Goal: Transaction & Acquisition: Subscribe to service/newsletter

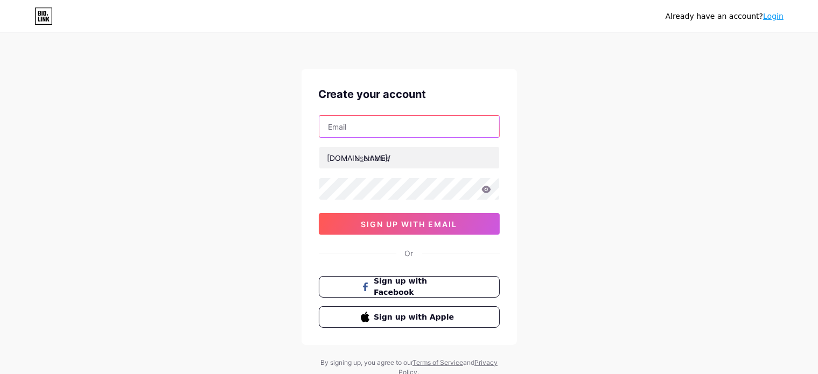
click at [433, 126] on input "text" at bounding box center [409, 127] width 180 height 22
type input "[DOMAIN_NAME][EMAIL_ADDRESS][DOMAIN_NAME]"
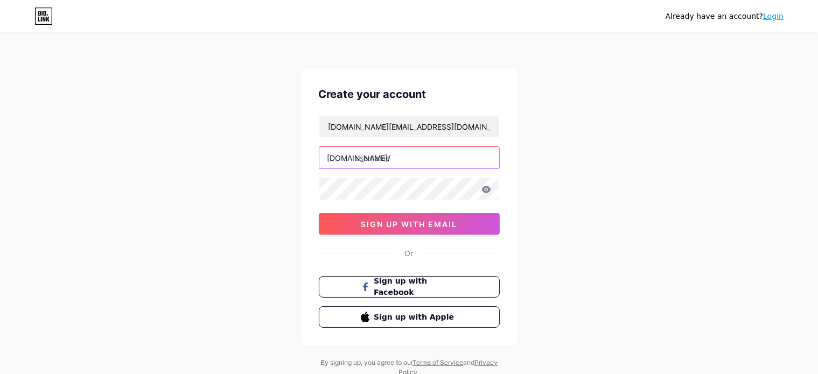
click at [392, 159] on input "text" at bounding box center [409, 158] width 180 height 22
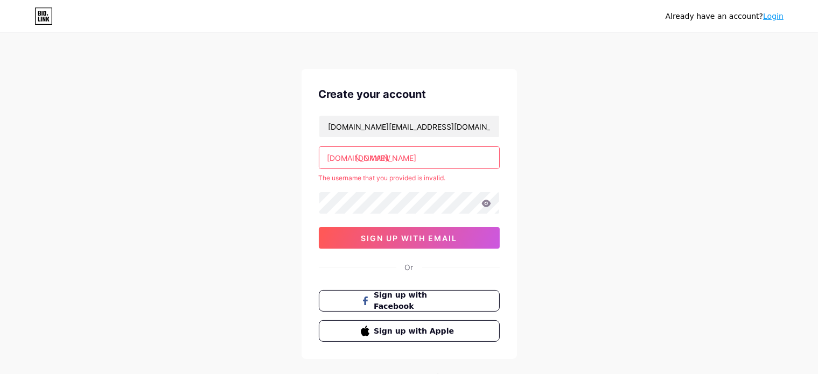
click at [388, 186] on div "[DOMAIN_NAME][EMAIL_ADDRESS][DOMAIN_NAME] [DOMAIN_NAME]/ [DOMAIN_NAME] The user…" at bounding box center [409, 182] width 181 height 134
click at [383, 158] on input "[DOMAIN_NAME]" at bounding box center [409, 158] width 180 height 22
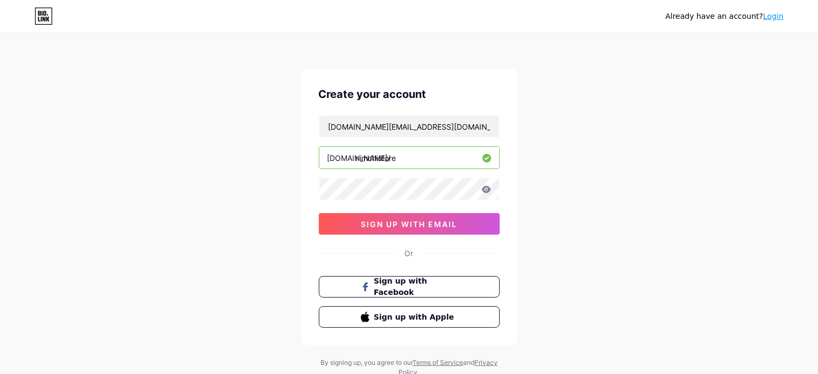
type input "nimchistore"
click at [457, 225] on span "sign up with email" at bounding box center [409, 224] width 96 height 9
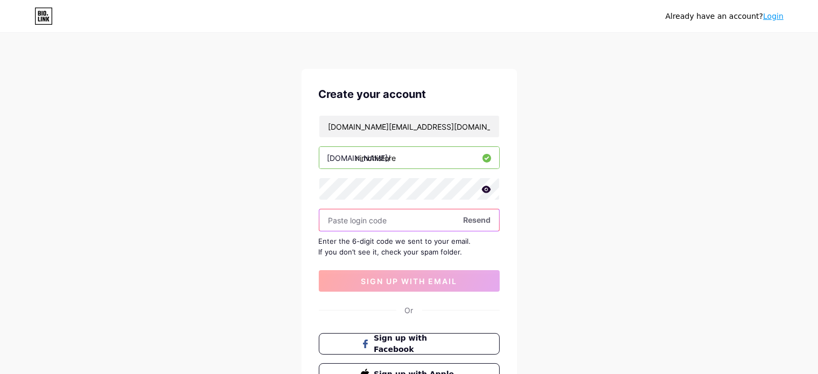
paste input "549776"
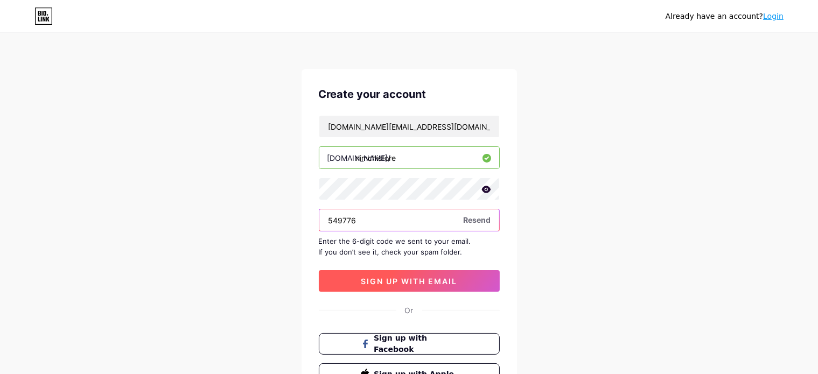
type input "549776"
click at [386, 283] on span "sign up with email" at bounding box center [409, 281] width 96 height 9
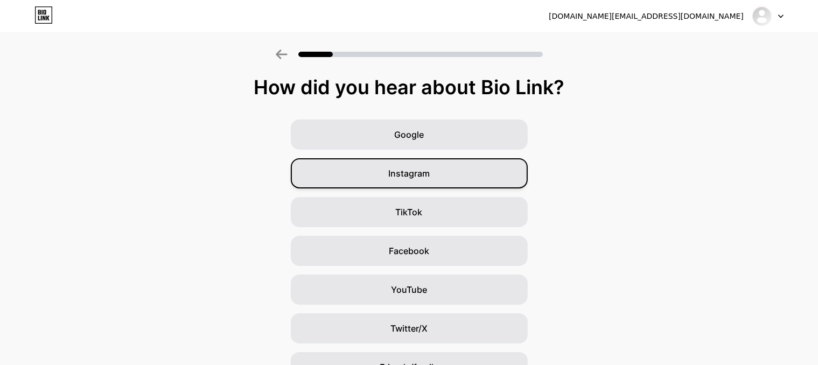
scroll to position [1, 0]
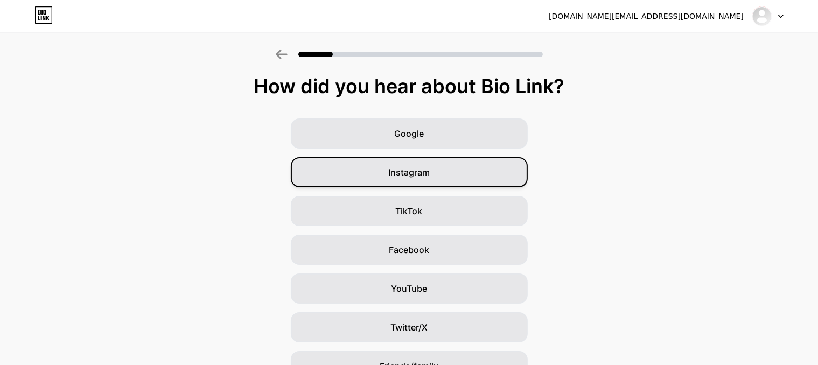
click at [472, 177] on div "Instagram" at bounding box center [409, 172] width 237 height 30
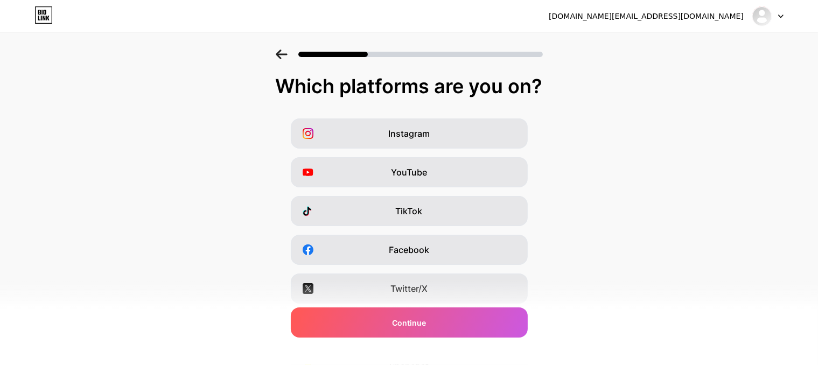
scroll to position [0, 0]
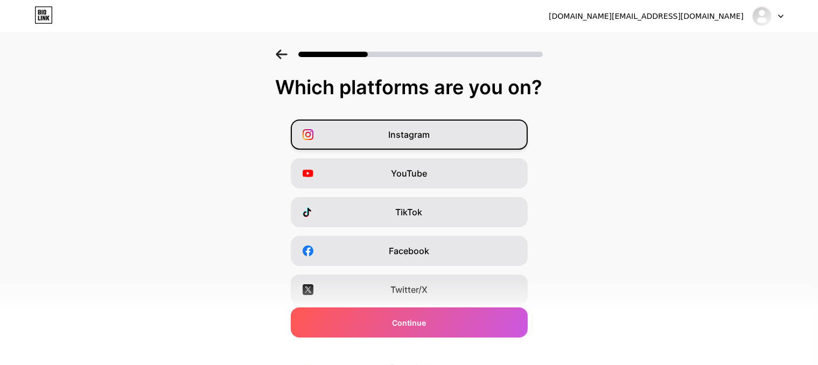
click at [457, 136] on div "Instagram" at bounding box center [409, 135] width 237 height 30
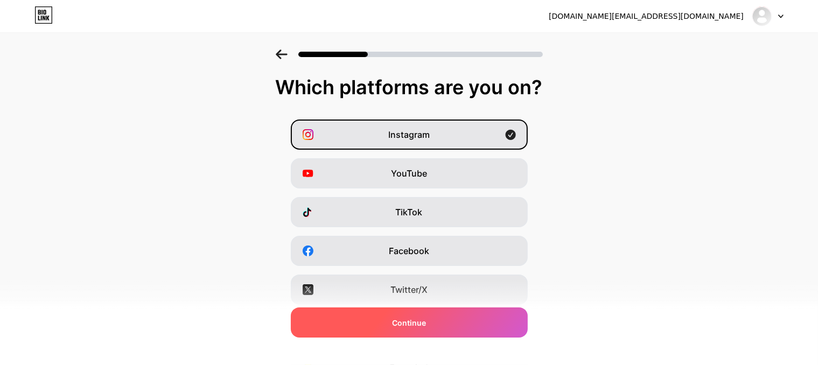
click at [450, 330] on div "Continue" at bounding box center [409, 323] width 237 height 30
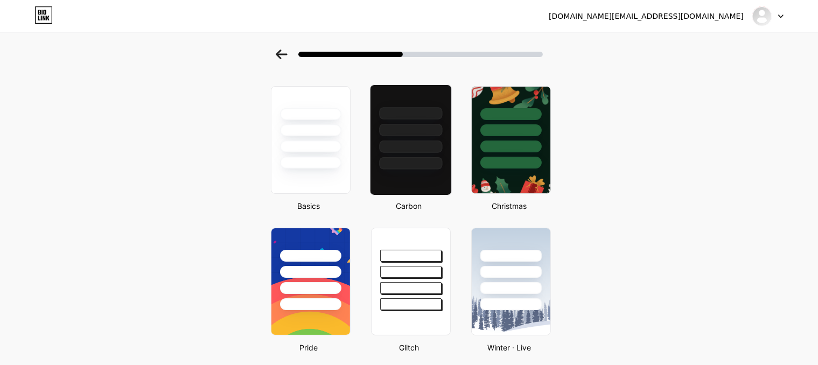
scroll to position [35, 0]
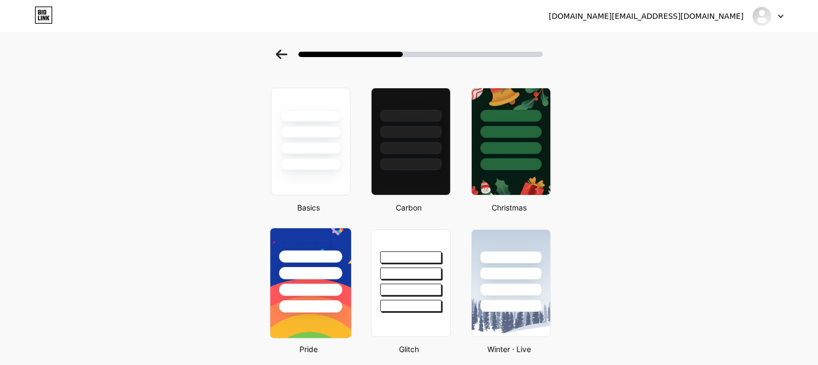
click at [323, 264] on div at bounding box center [310, 270] width 81 height 85
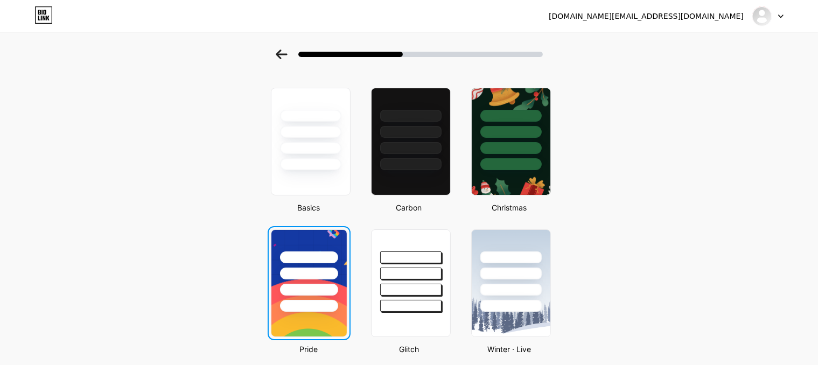
scroll to position [0, 0]
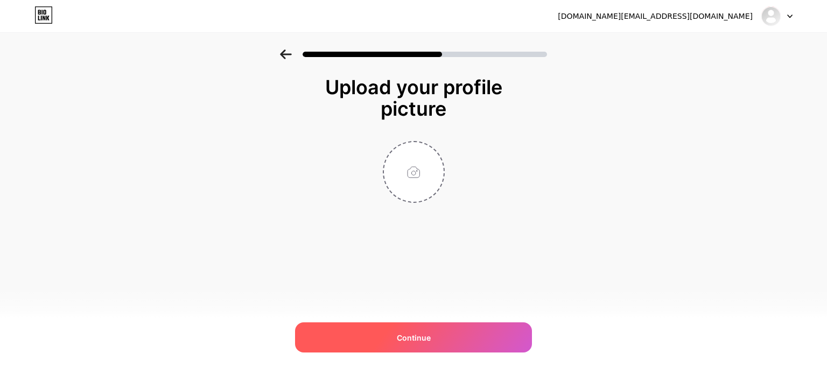
click at [431, 338] on div "Continue" at bounding box center [413, 338] width 237 height 30
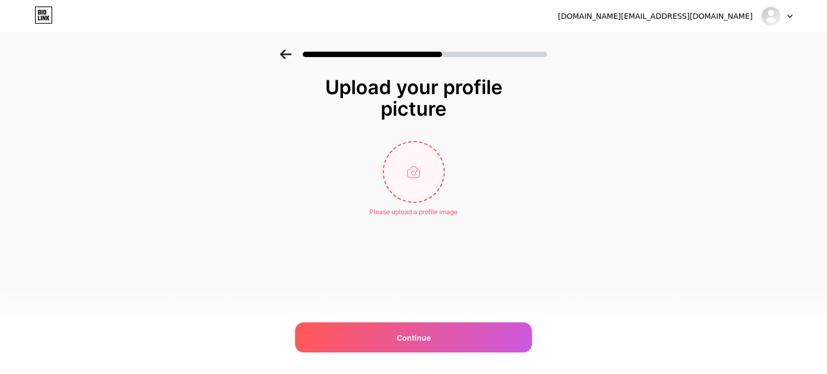
click at [412, 176] on input "file" at bounding box center [414, 172] width 60 height 60
type input "C:\fakepath\nimchi jpg.jpg"
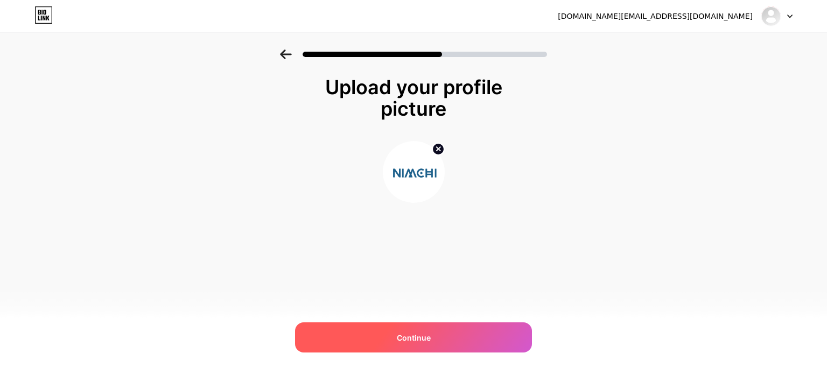
click at [432, 348] on div "Continue" at bounding box center [413, 338] width 237 height 30
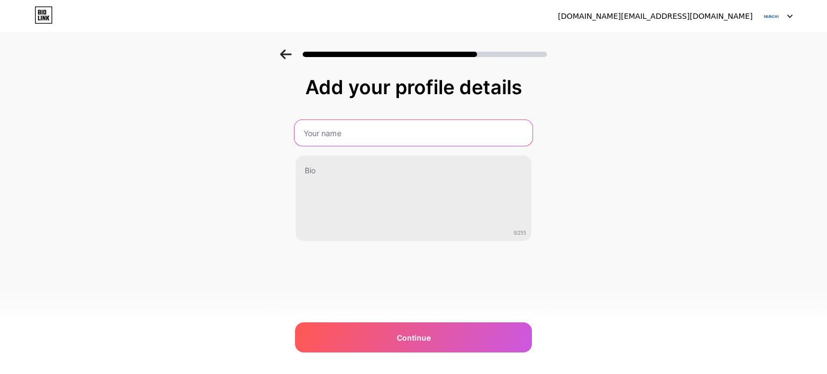
click at [350, 135] on input "text" at bounding box center [414, 133] width 238 height 26
click at [361, 131] on input "text" at bounding box center [414, 133] width 238 height 26
type input "[DOMAIN_NAME]"
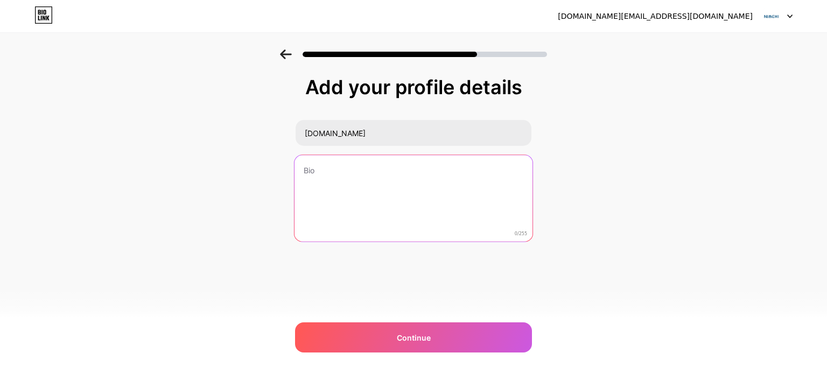
click at [332, 182] on textarea at bounding box center [414, 199] width 238 height 88
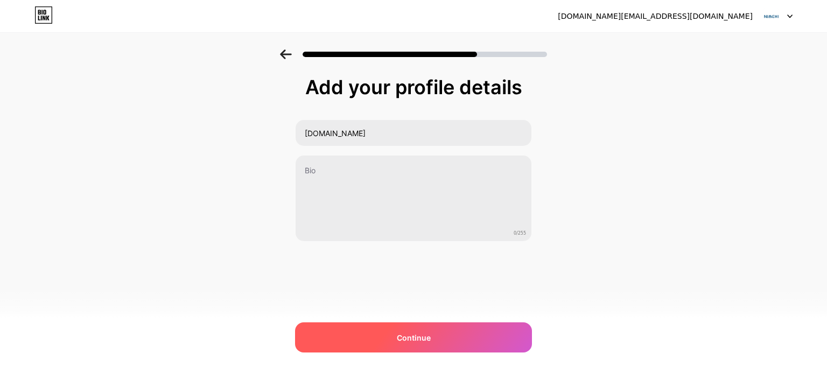
click at [388, 342] on div "Continue" at bounding box center [413, 338] width 237 height 30
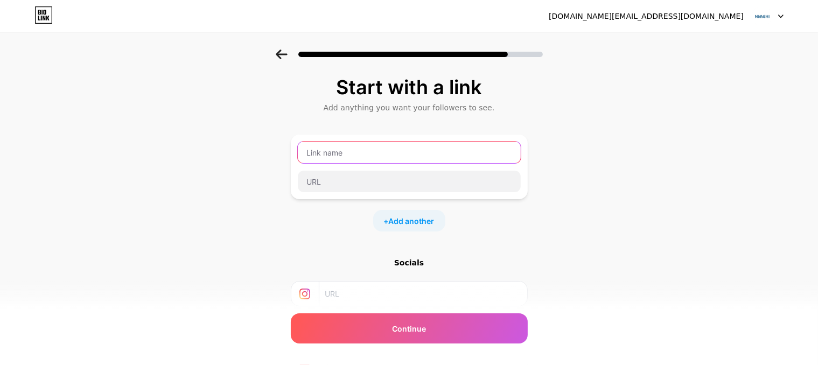
click at [347, 152] on input "text" at bounding box center [409, 153] width 223 height 22
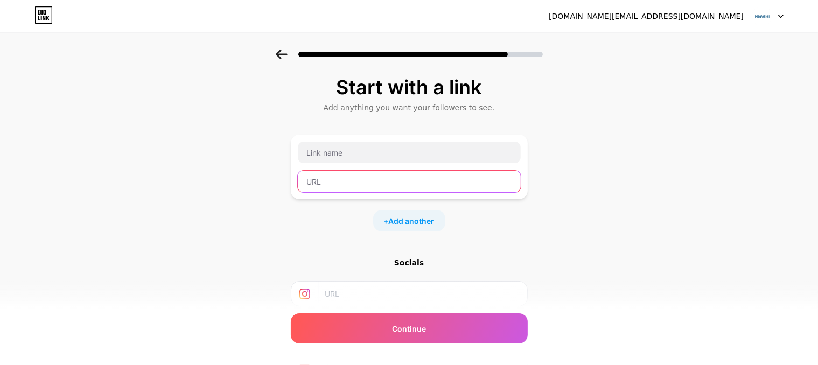
click at [330, 187] on input "text" at bounding box center [409, 182] width 223 height 22
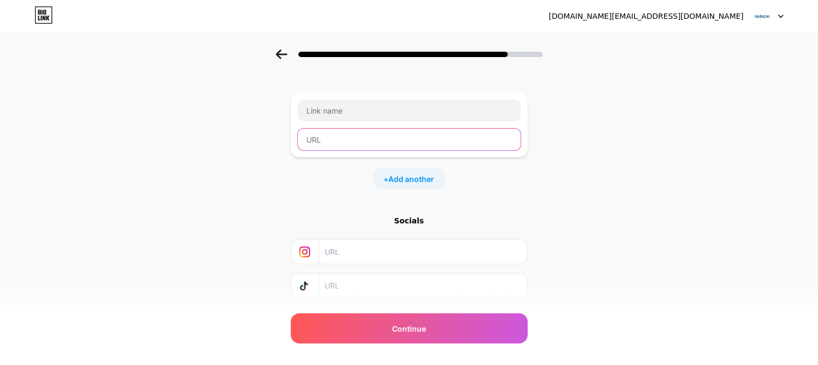
scroll to position [47, 0]
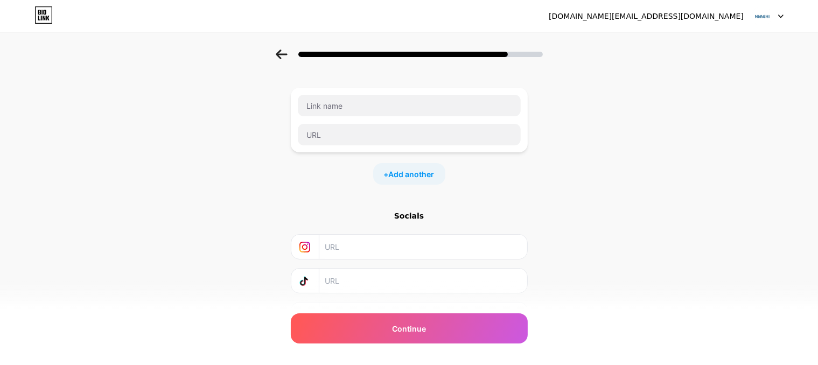
click at [379, 247] on input "text" at bounding box center [423, 247] width 196 height 24
paste input "[URL][DOMAIN_NAME][DOMAIN_NAME]"
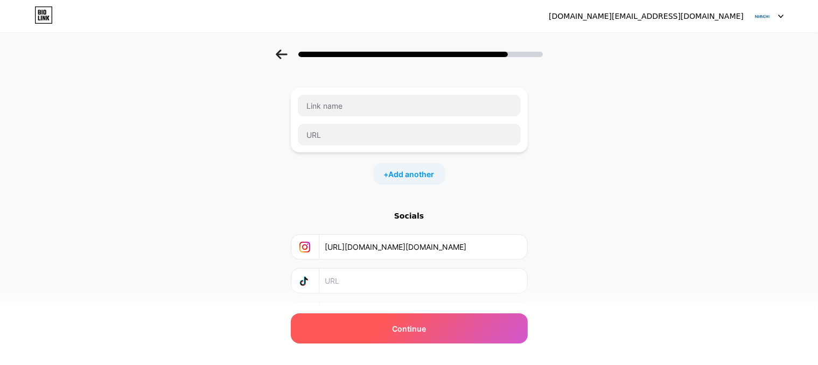
type input "[URL][DOMAIN_NAME][DOMAIN_NAME]"
click at [399, 327] on span "Continue" at bounding box center [409, 328] width 34 height 11
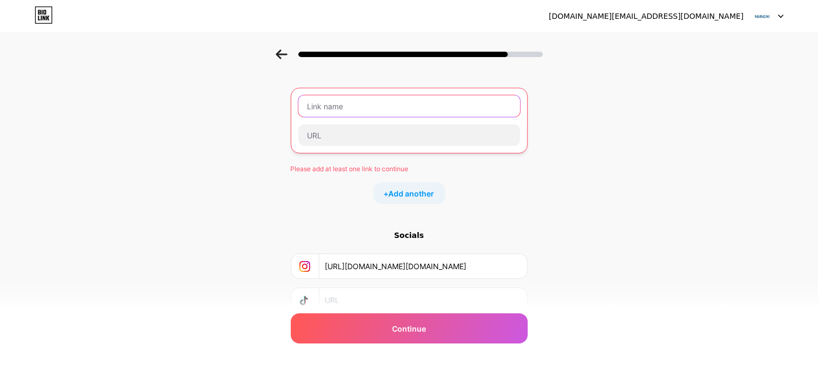
click at [353, 104] on input "text" at bounding box center [409, 106] width 222 height 22
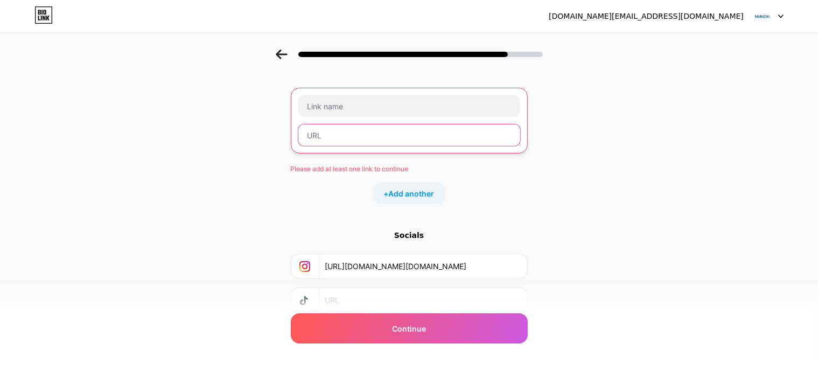
click at [347, 140] on input "text" at bounding box center [409, 135] width 222 height 22
paste input "[URL][DOMAIN_NAME]"
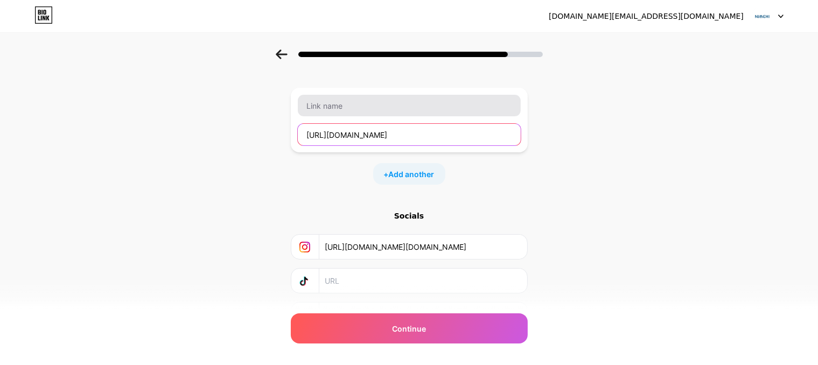
type input "[URL][DOMAIN_NAME]"
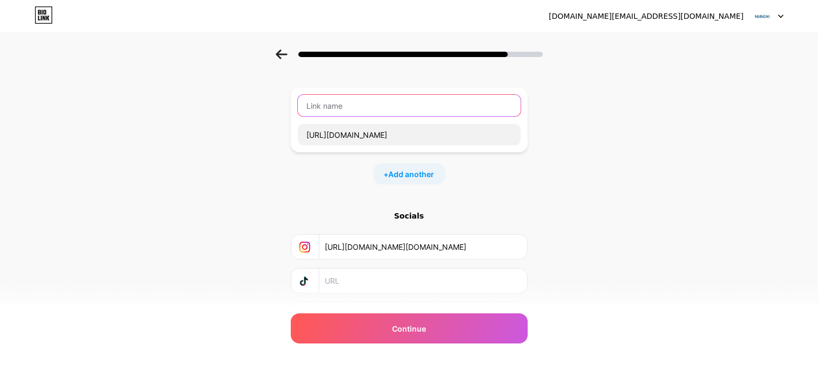
click at [340, 109] on input "text" at bounding box center [409, 106] width 223 height 22
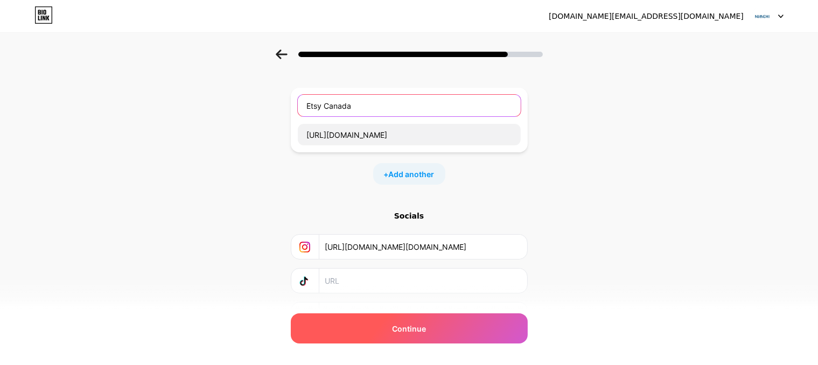
type input "Etsy Canada"
click at [455, 328] on div "Continue" at bounding box center [409, 328] width 237 height 30
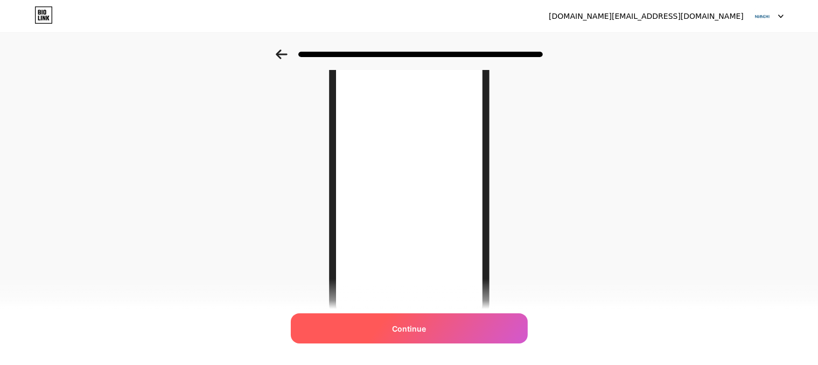
scroll to position [116, 0]
click at [415, 340] on div "Continue" at bounding box center [409, 328] width 237 height 30
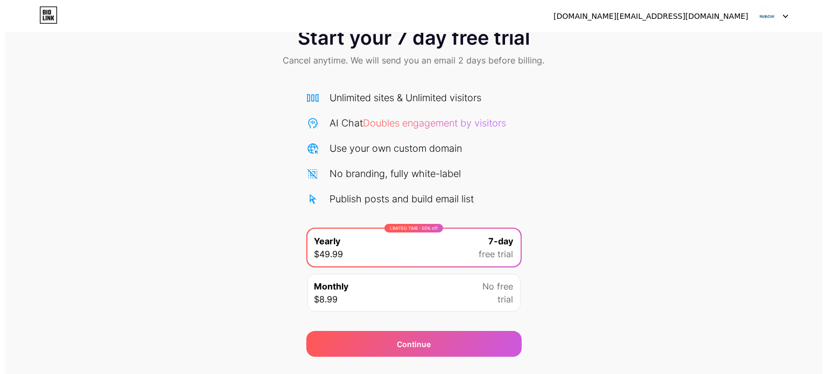
scroll to position [58, 0]
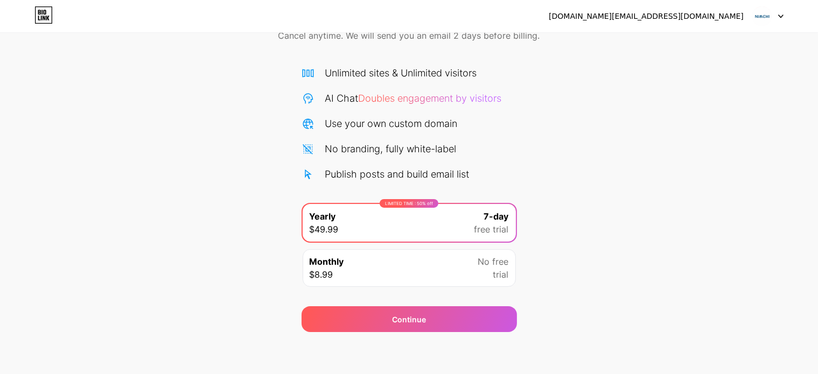
click at [468, 267] on div "Monthly $8.99 No free trial" at bounding box center [409, 268] width 213 height 38
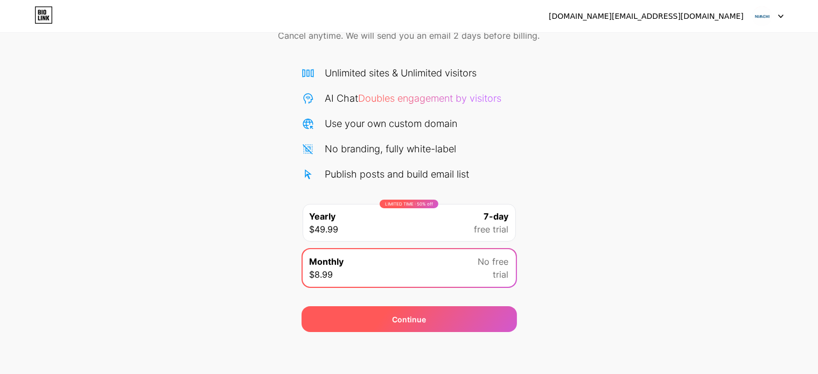
click at [457, 322] on div "Continue" at bounding box center [409, 319] width 215 height 26
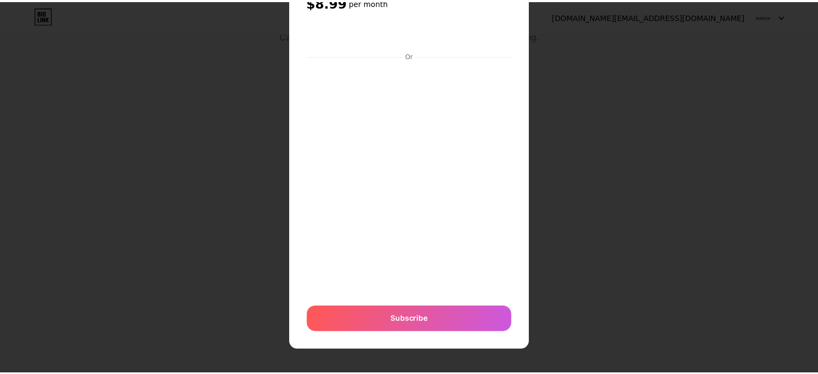
scroll to position [0, 0]
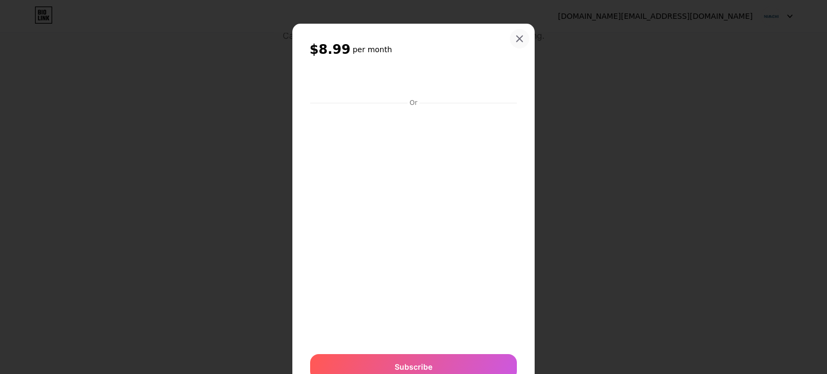
click at [517, 37] on icon at bounding box center [520, 39] width 6 height 6
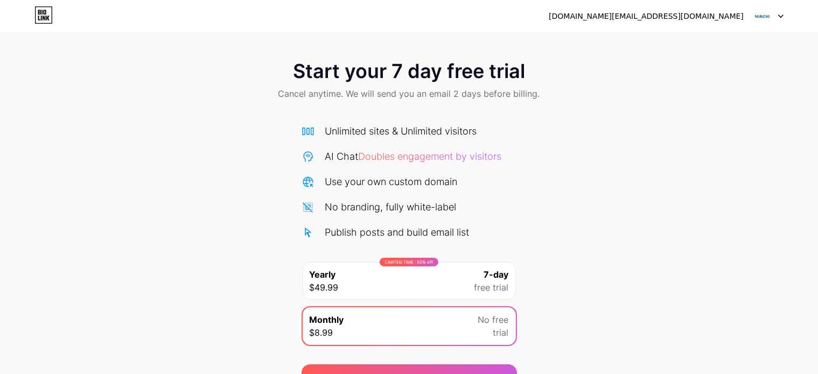
click at [764, 19] on img at bounding box center [762, 16] width 20 height 20
click at [758, 18] on img at bounding box center [762, 16] width 20 height 20
click at [708, 19] on div "[DOMAIN_NAME][EMAIL_ADDRESS][DOMAIN_NAME]" at bounding box center [646, 16] width 195 height 11
click at [43, 11] on icon at bounding box center [43, 14] width 18 height 17
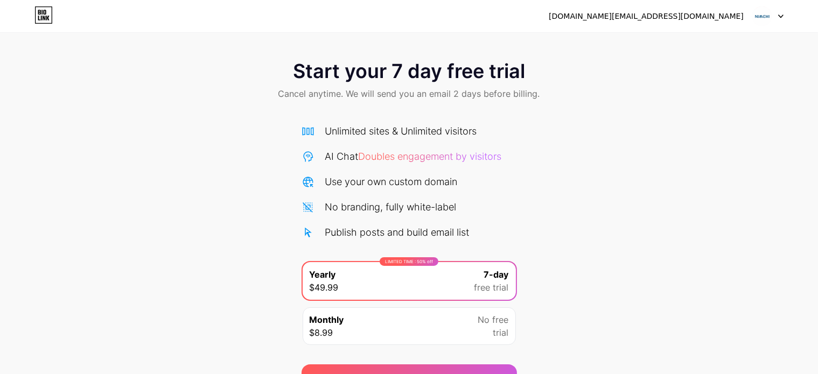
click at [696, 18] on div "[DOMAIN_NAME][EMAIL_ADDRESS][DOMAIN_NAME]" at bounding box center [646, 16] width 195 height 11
click at [772, 20] on span at bounding box center [762, 16] width 20 height 20
click at [41, 17] on icon at bounding box center [41, 18] width 1 height 5
click at [436, 156] on span "Doubles engagement by visitors" at bounding box center [430, 156] width 143 height 11
click at [767, 14] on img at bounding box center [762, 16] width 20 height 20
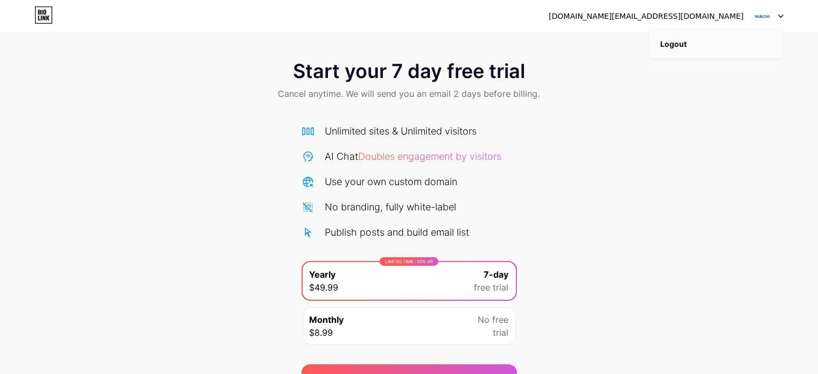
click at [667, 47] on li "Logout" at bounding box center [717, 44] width 134 height 29
